Goal: Transaction & Acquisition: Purchase product/service

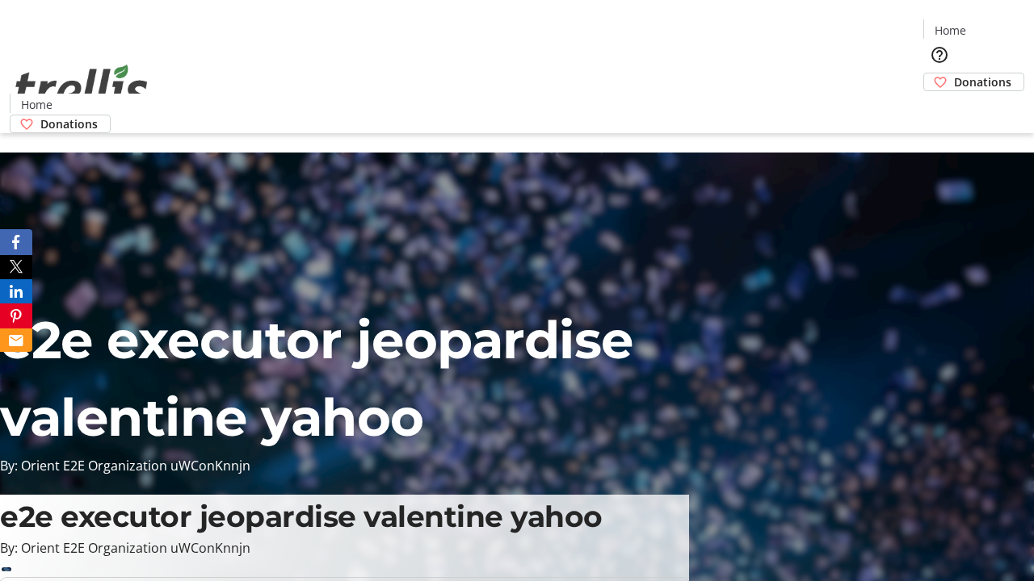
click at [988, 24] on span "Sign Up" at bounding box center [994, 22] width 47 height 19
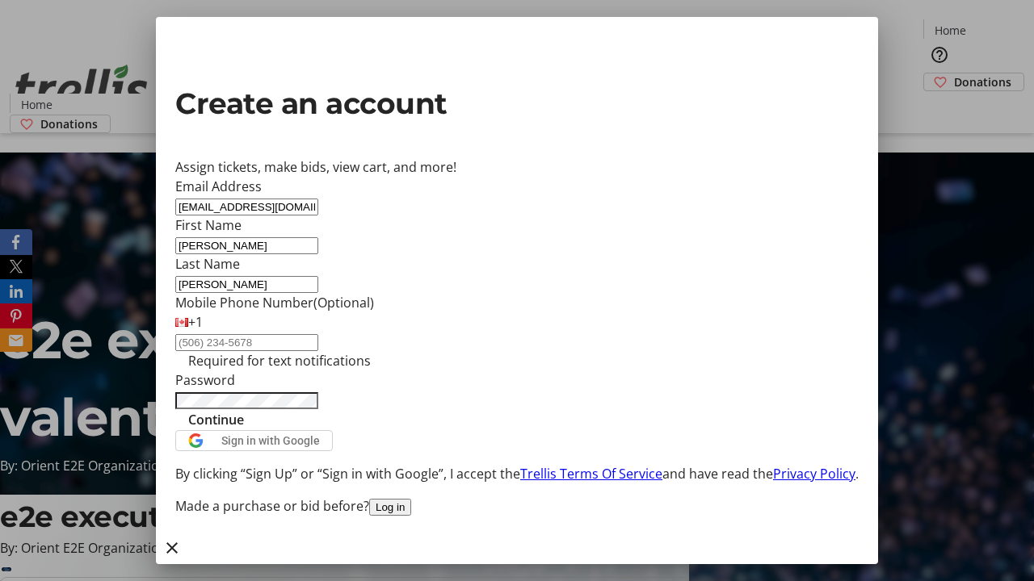
type input "[PERSON_NAME]"
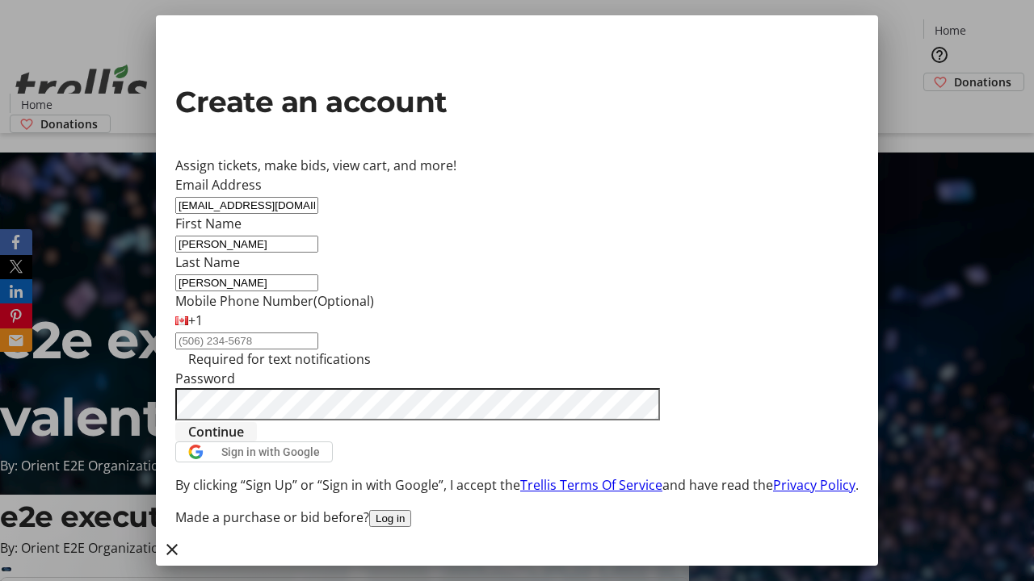
click at [244, 442] on span "Continue" at bounding box center [216, 431] width 56 height 19
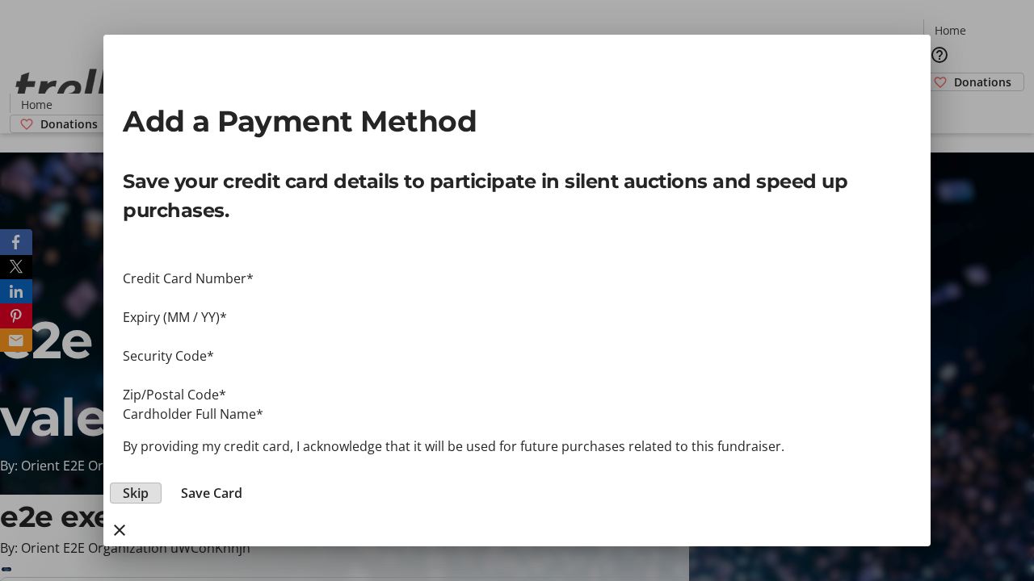
click at [149, 484] on span "Skip" at bounding box center [136, 493] width 26 height 19
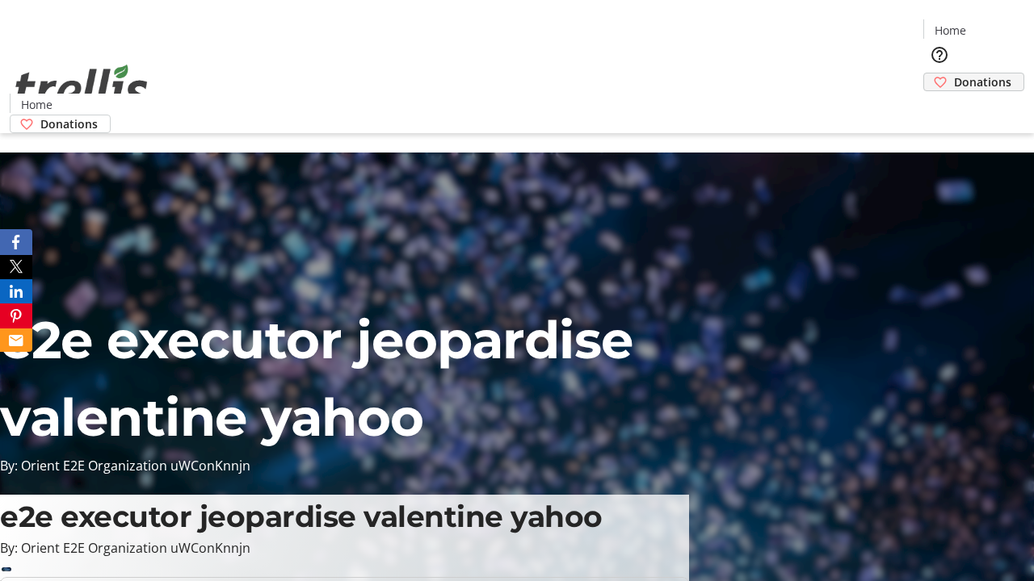
click at [954, 73] on span "Donations" at bounding box center [982, 81] width 57 height 17
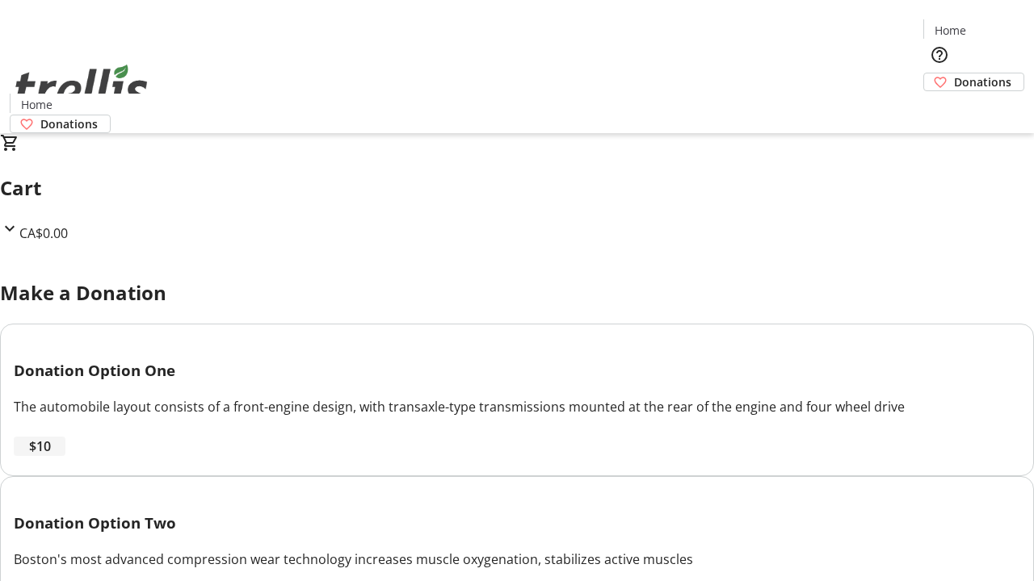
click at [51, 456] on span "$10" at bounding box center [40, 446] width 22 height 19
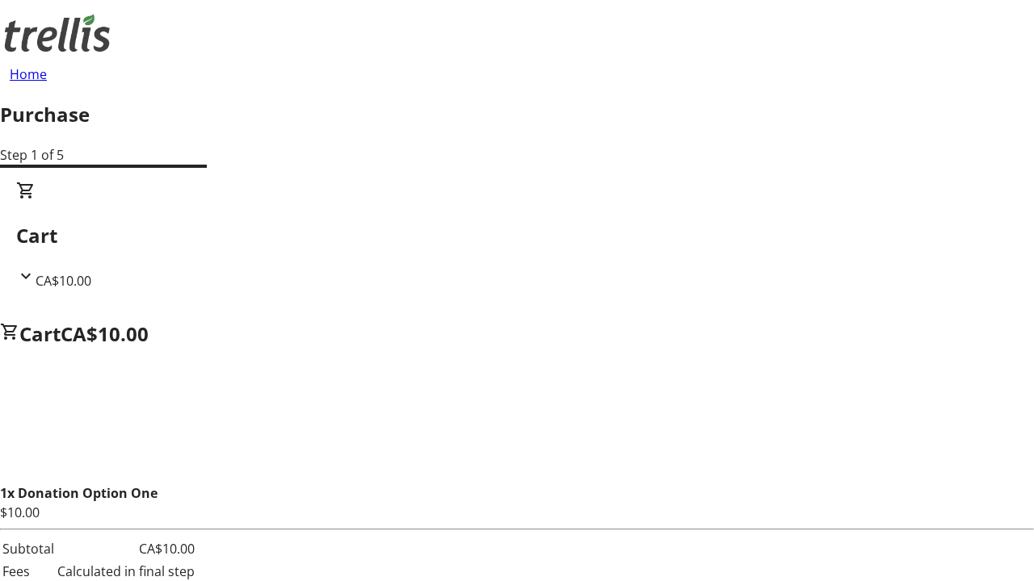
select select "CA"
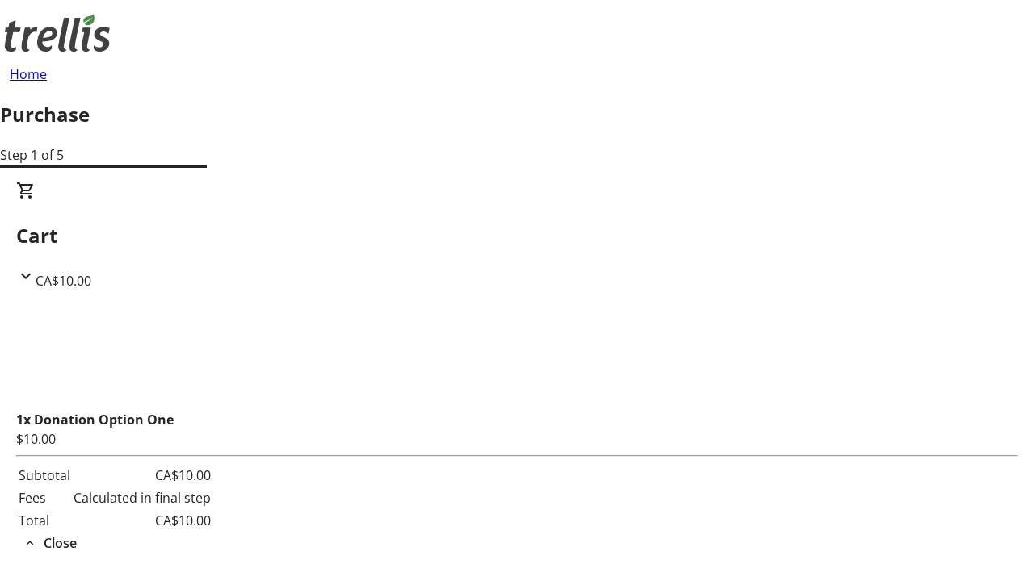
type input "[STREET_ADDRESS][PERSON_NAME]"
type input "Kelowna"
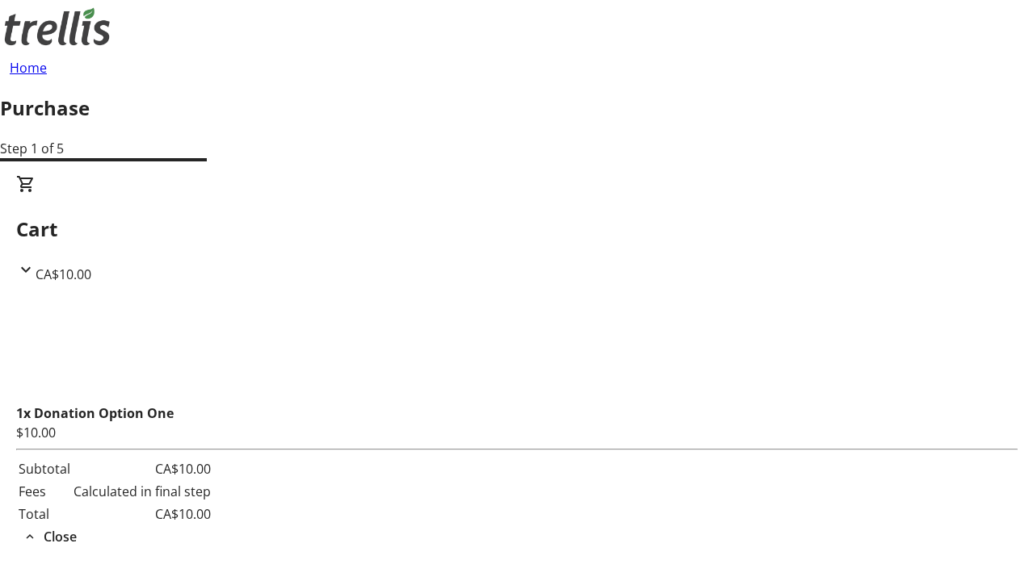
select select "BC"
type input "Kelowna"
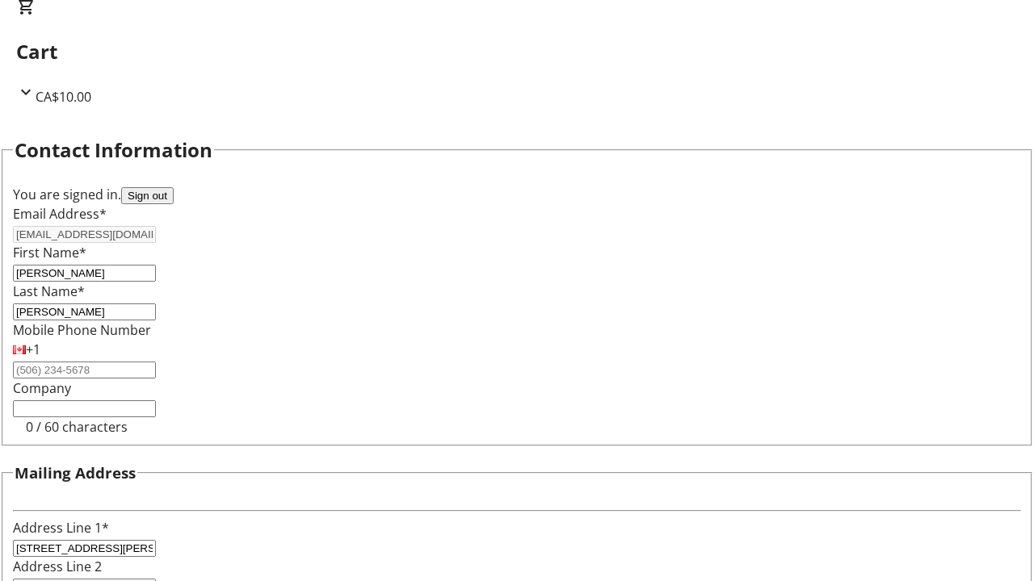
type input "V1Y 0C2"
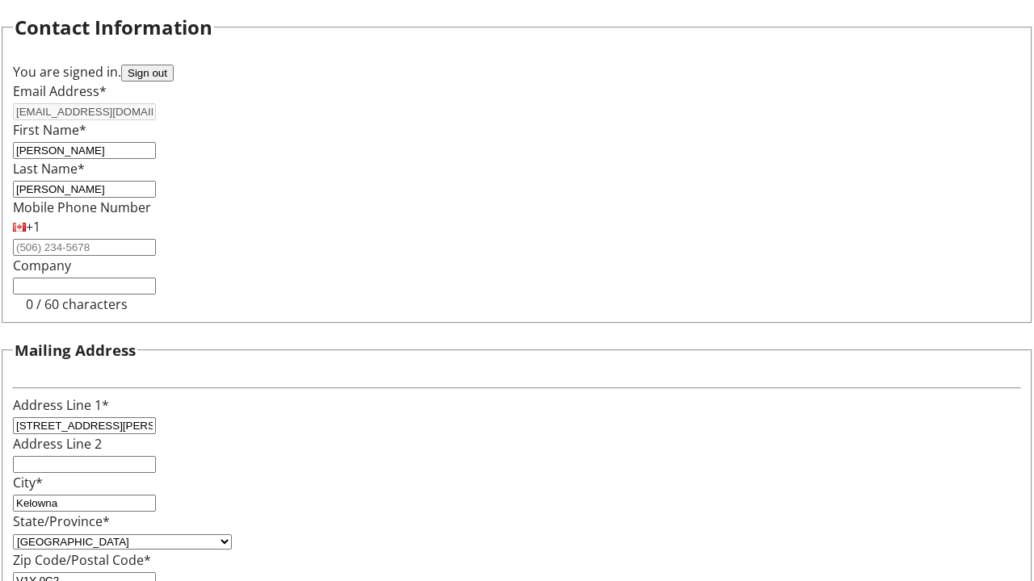
scroll to position [308, 0]
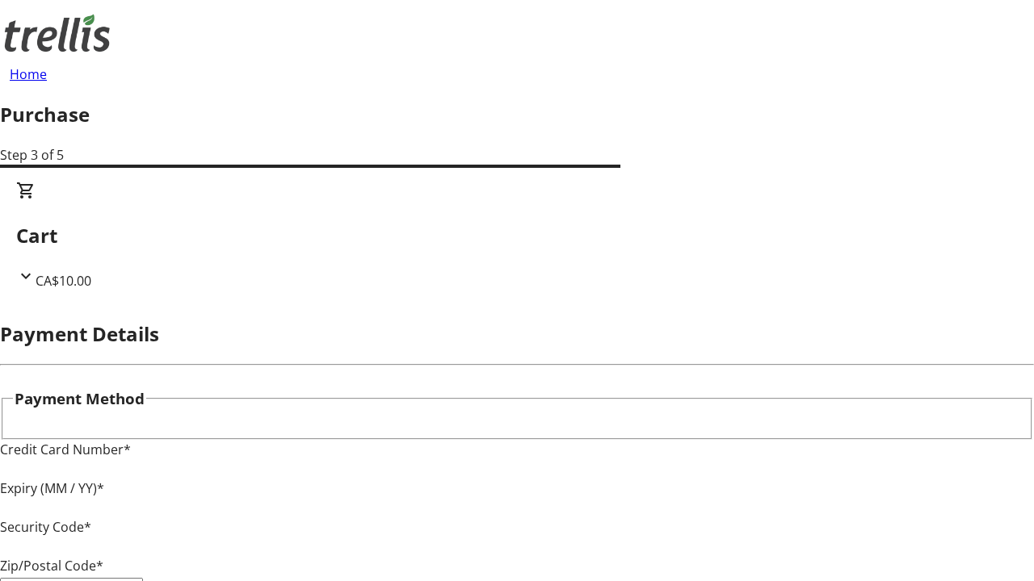
type input "V1Y 0C2"
